Goal: Navigation & Orientation: Find specific page/section

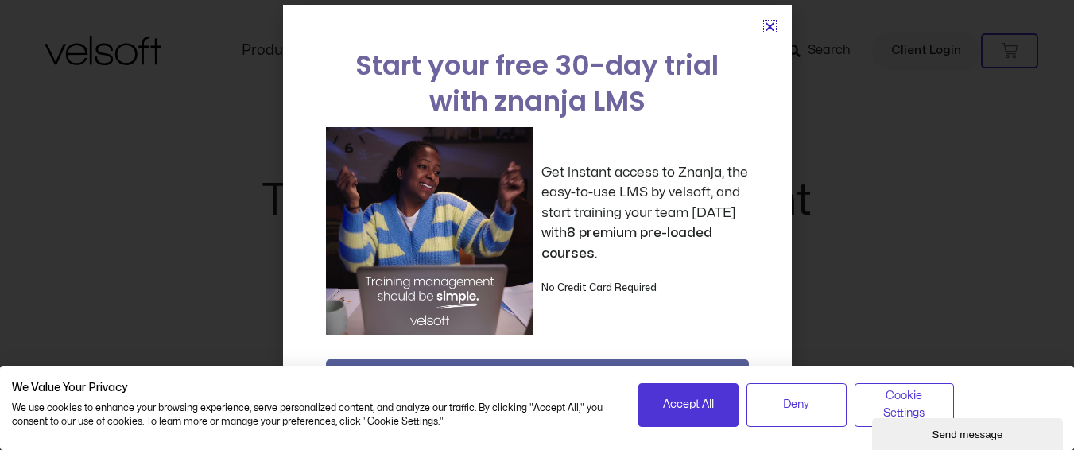
click at [764, 28] on icon "Close" at bounding box center [770, 27] width 12 height 12
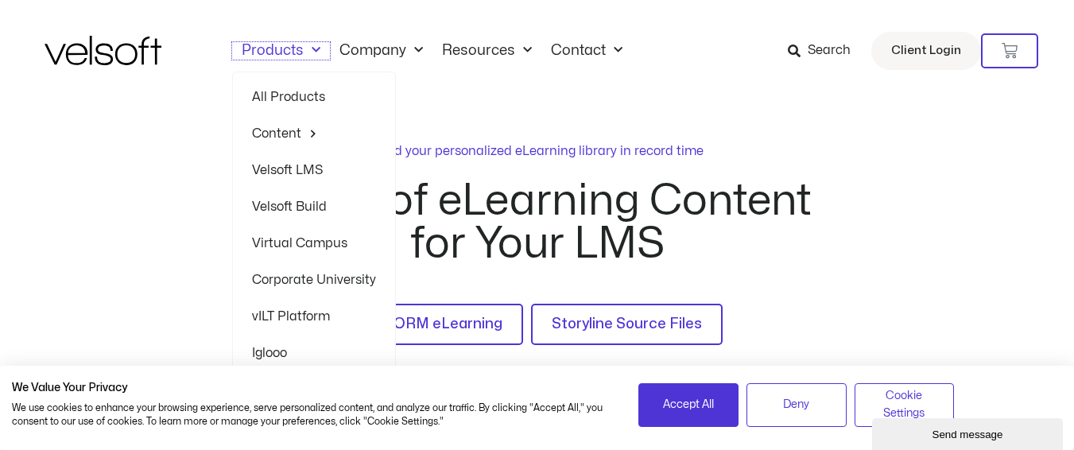
click at [312, 48] on span "Menu" at bounding box center [312, 50] width 17 height 26
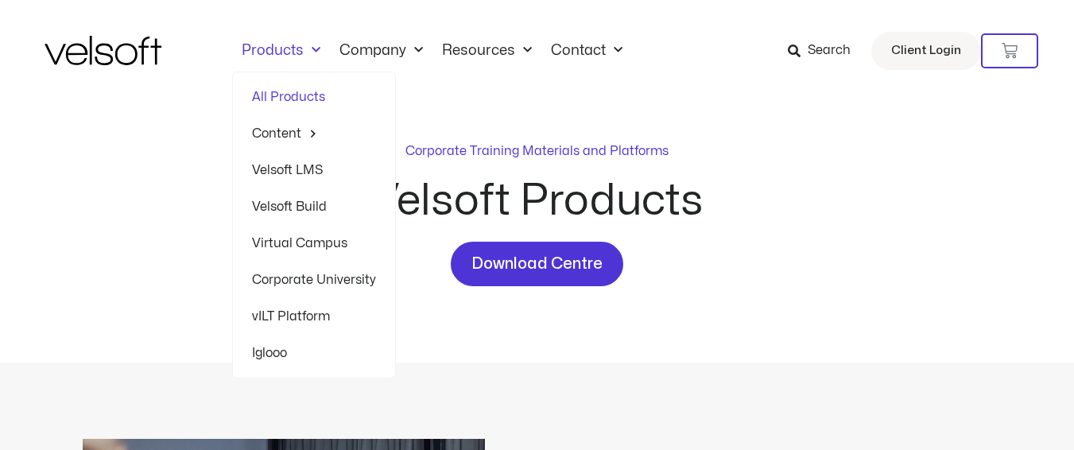
click at [312, 52] on span "Menu" at bounding box center [312, 50] width 17 height 26
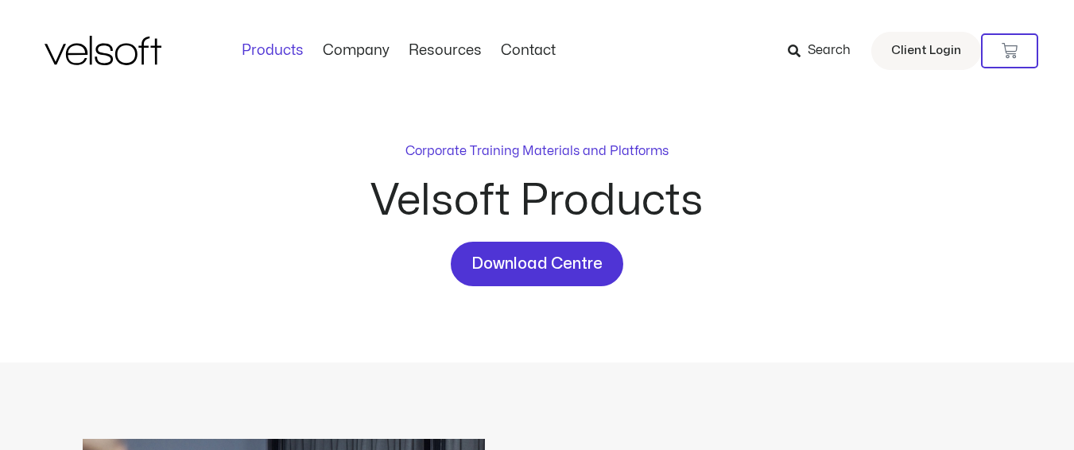
click at [315, 52] on link "Company" at bounding box center [356, 50] width 86 height 17
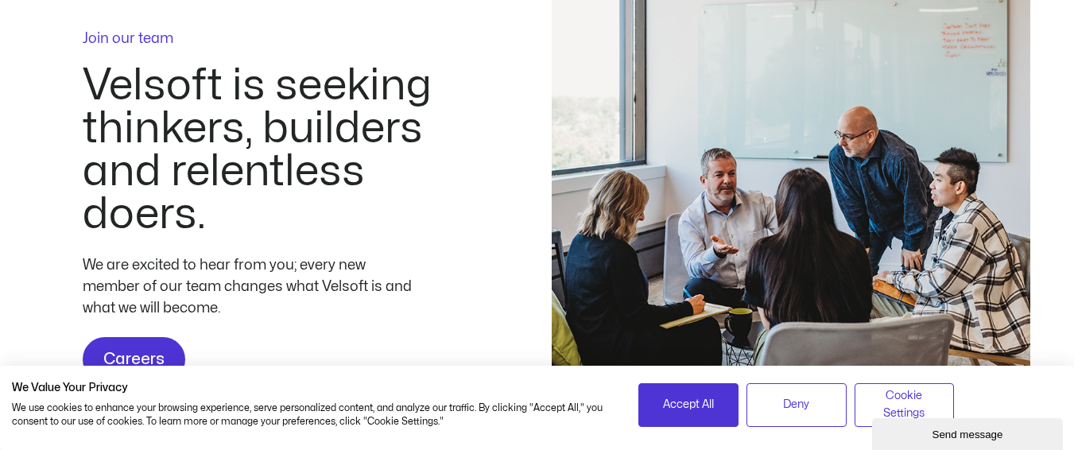
scroll to position [4847, 0]
